Goal: Obtain resource: Obtain resource

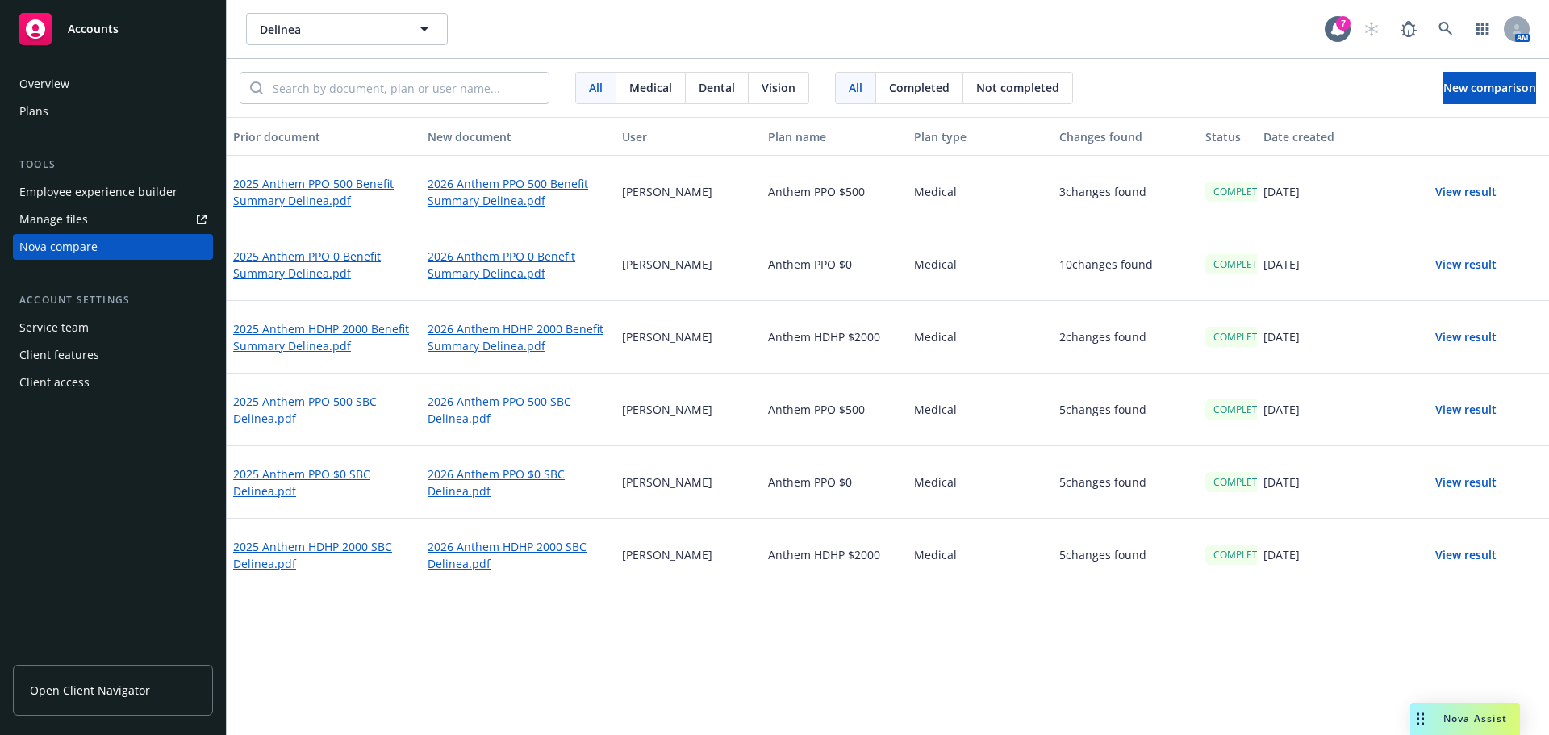
click at [1471, 339] on button "View result" at bounding box center [1465, 337] width 113 height 32
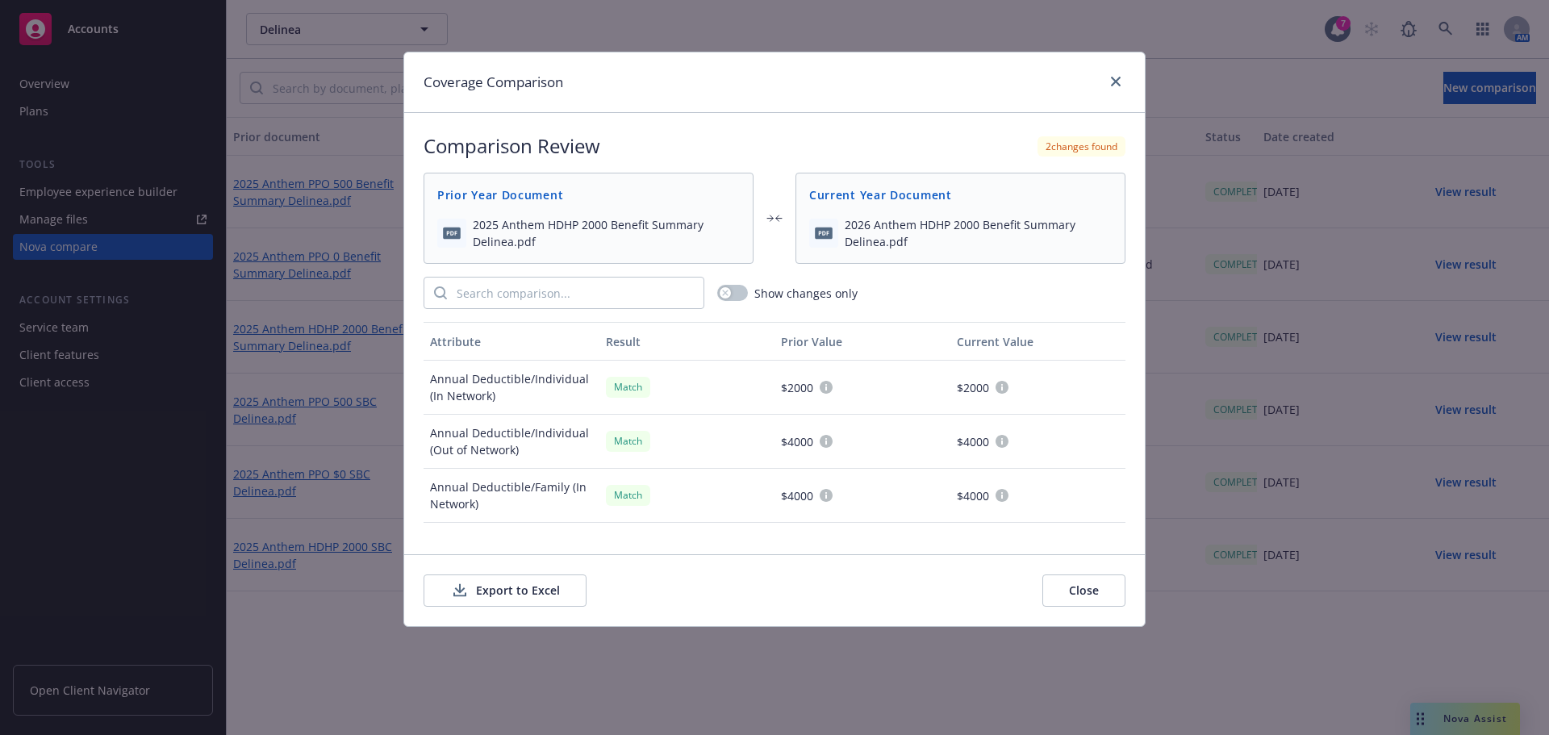
click at [503, 599] on button "Export to Excel" at bounding box center [504, 590] width 163 height 32
click at [1119, 84] on icon "close" at bounding box center [1116, 82] width 10 height 10
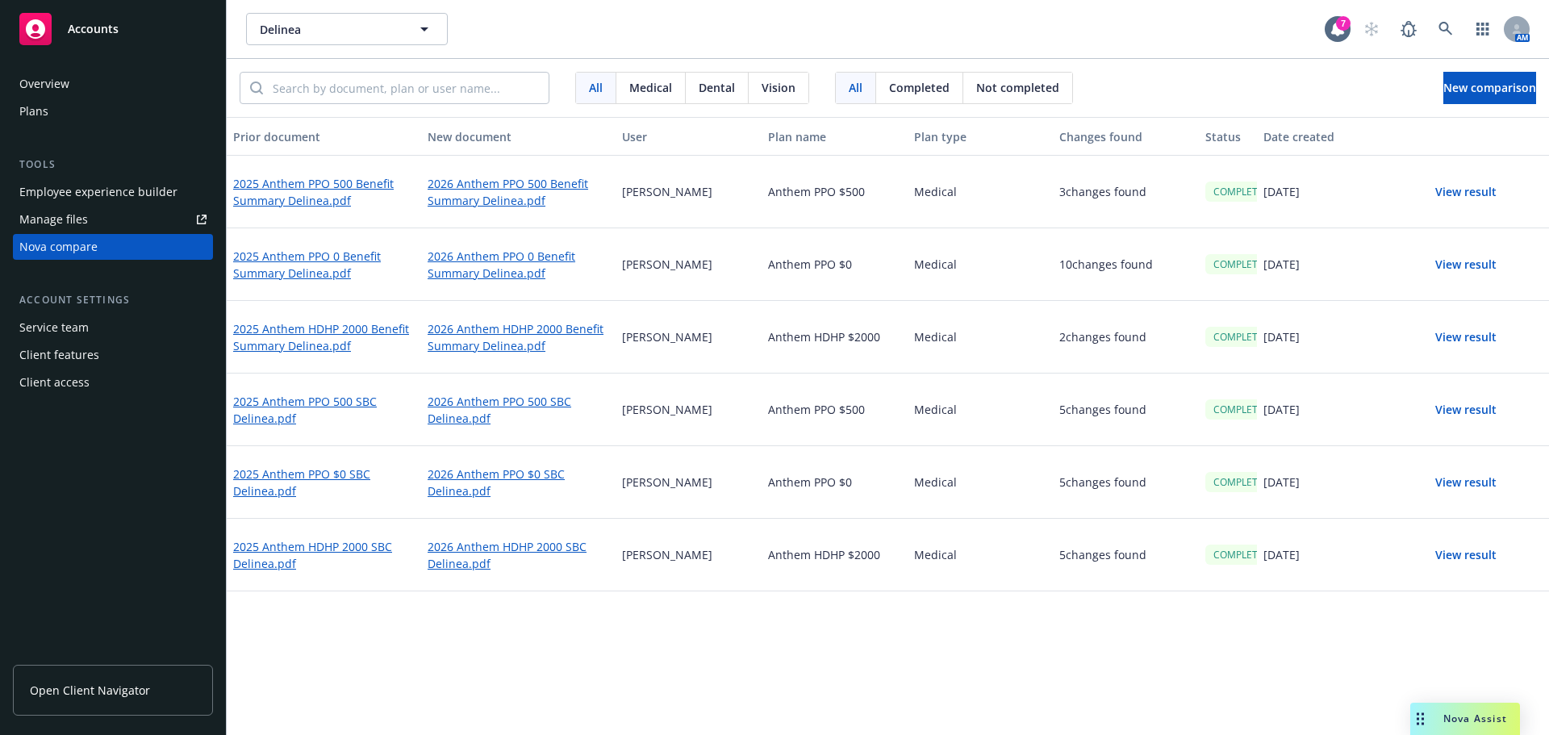
click at [1472, 257] on button "View result" at bounding box center [1465, 264] width 113 height 32
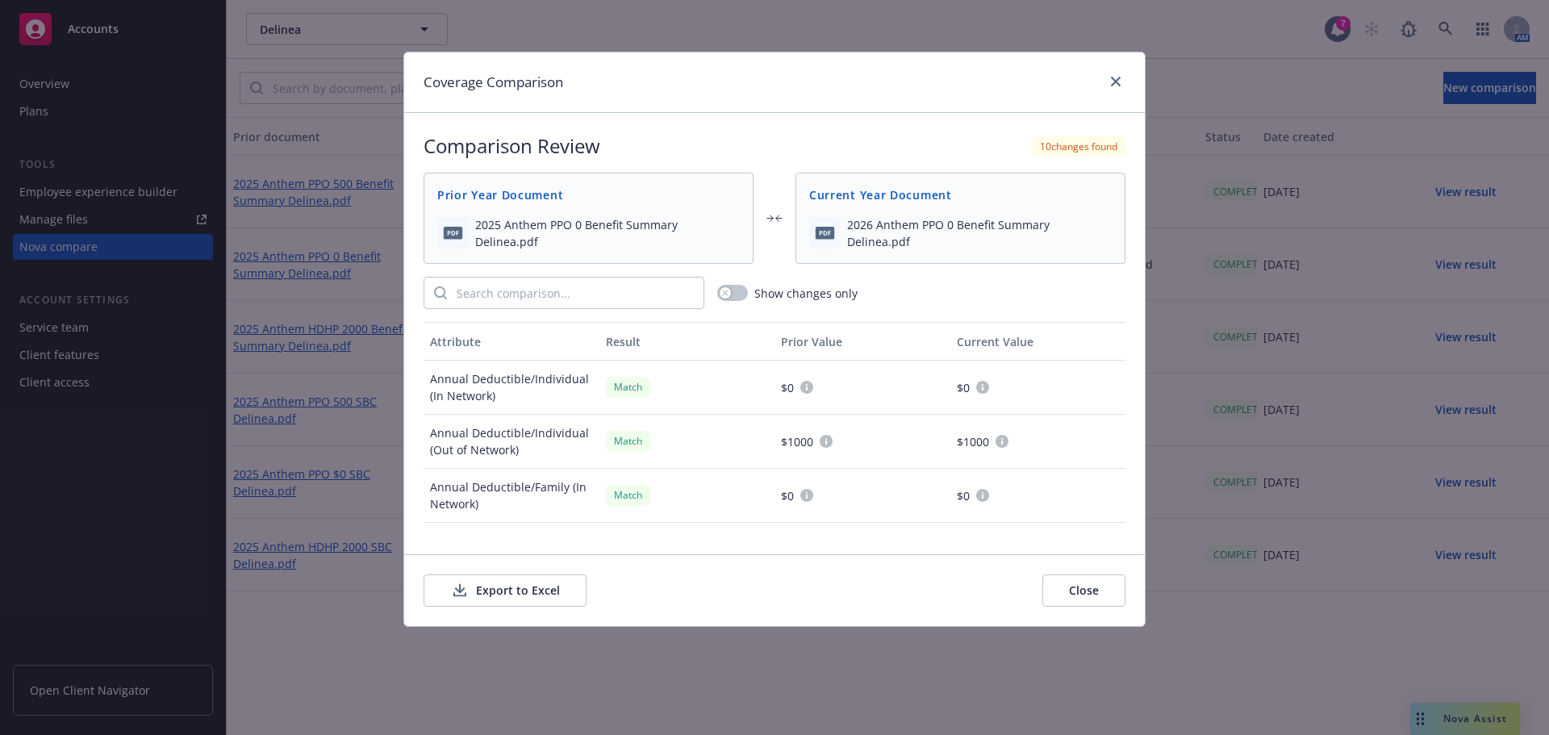
click at [543, 588] on button "Export to Excel" at bounding box center [504, 590] width 163 height 32
click at [1116, 86] on link "close" at bounding box center [1115, 81] width 19 height 19
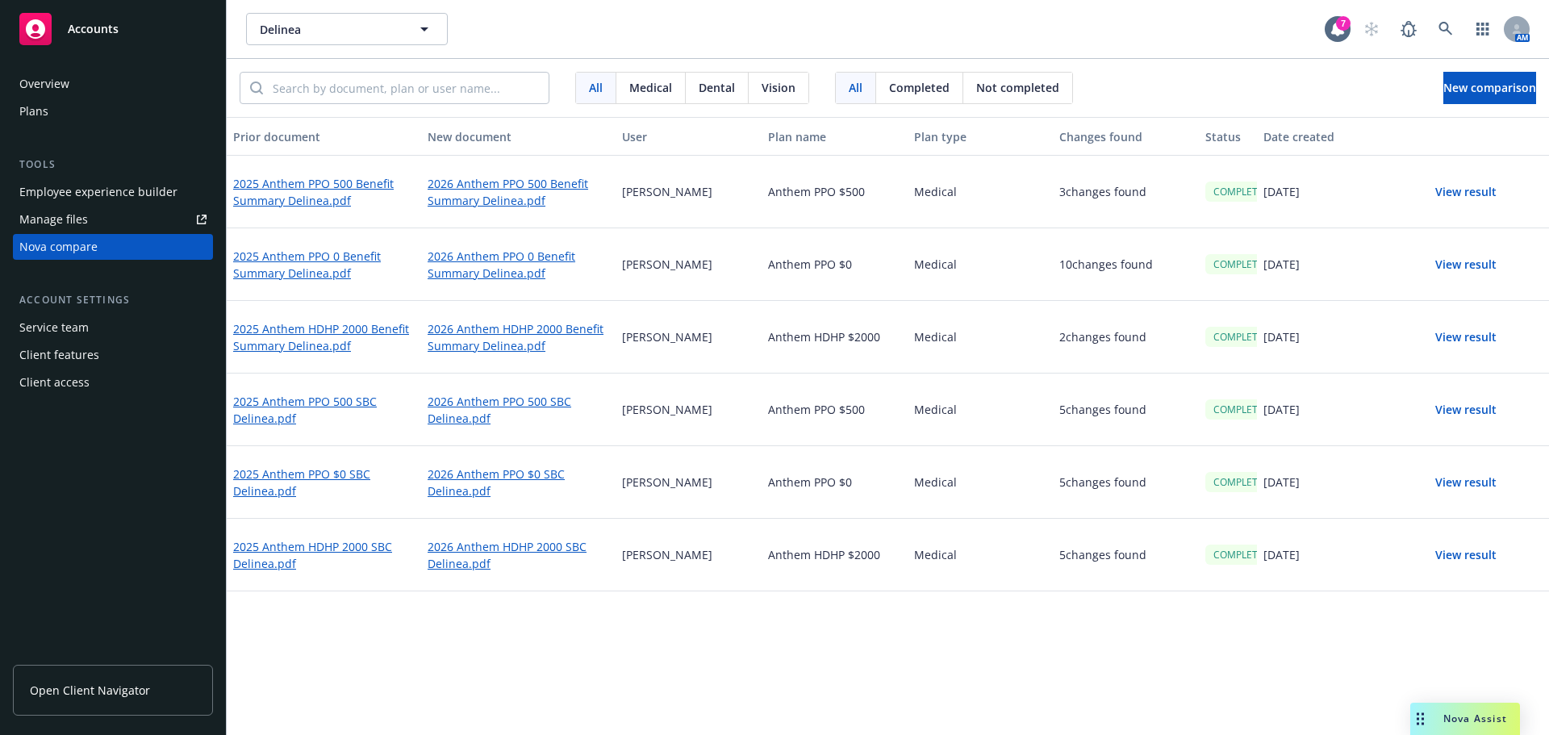
click at [1466, 201] on button "View result" at bounding box center [1465, 192] width 113 height 32
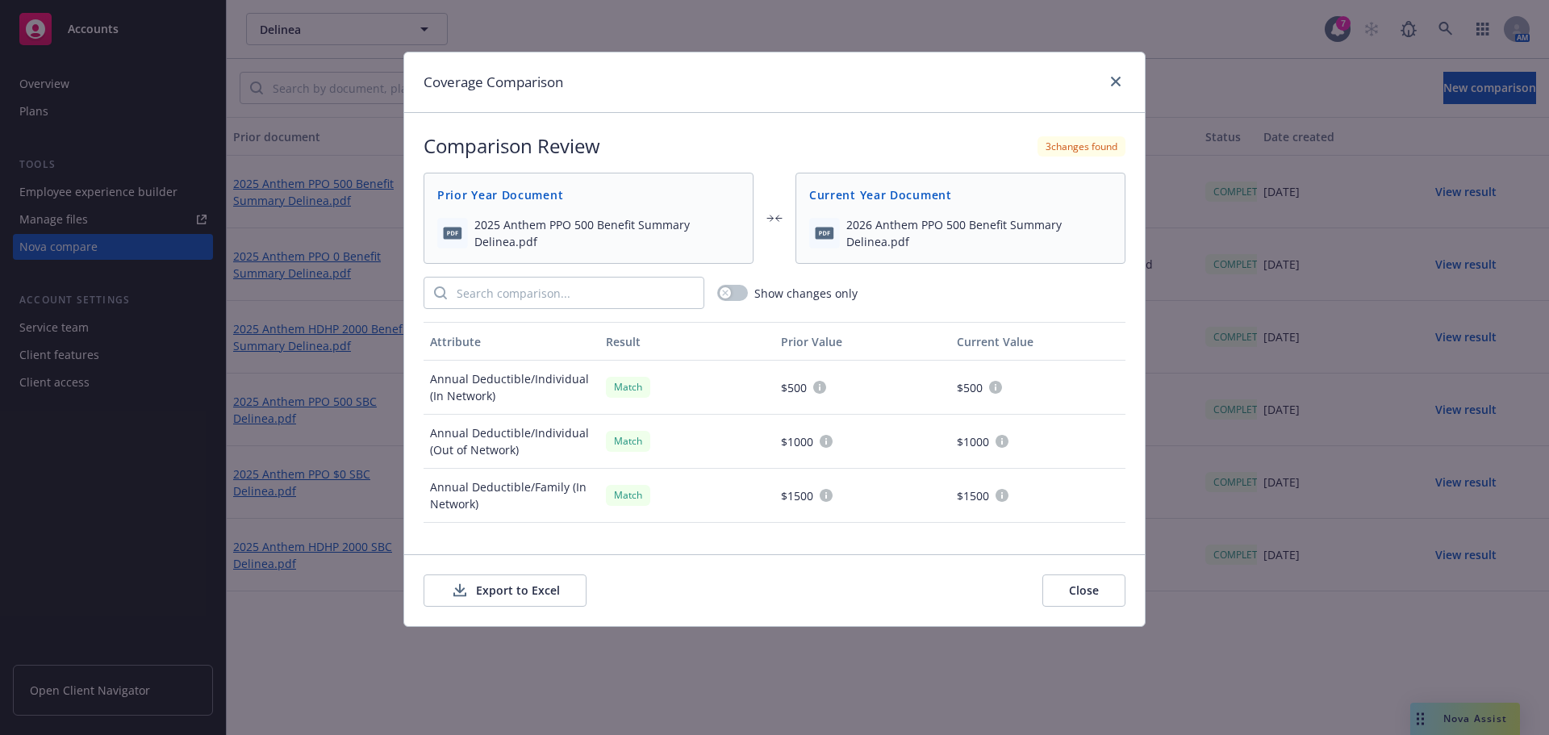
click at [481, 594] on button "Export to Excel" at bounding box center [504, 590] width 163 height 32
click at [1116, 86] on link "close" at bounding box center [1115, 81] width 19 height 19
